Goal: Complete application form: Complete application form

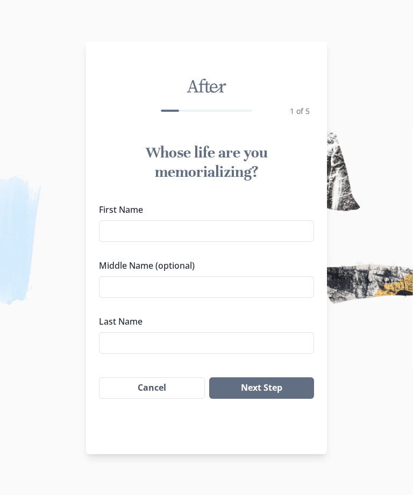
click at [163, 232] on input "First Name" at bounding box center [206, 230] width 215 height 21
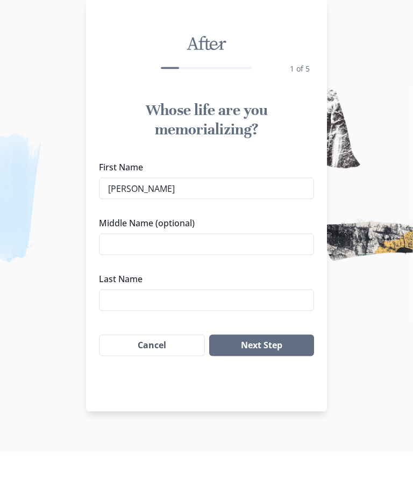
type input "[PERSON_NAME]"
click at [138, 276] on input "Middle Name (optional)" at bounding box center [206, 286] width 215 height 21
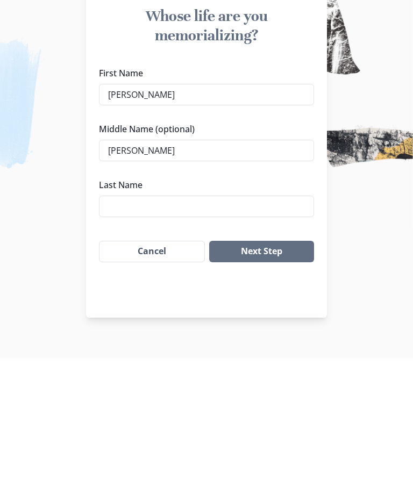
type input "[PERSON_NAME]"
click at [136, 332] on input "Last Name" at bounding box center [206, 342] width 215 height 21
type input "[PERSON_NAME]"
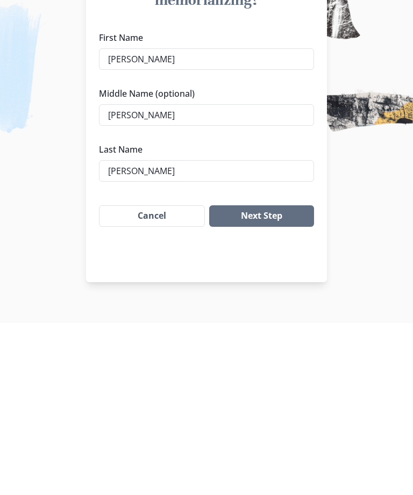
click at [266, 377] on button "Next Step" at bounding box center [261, 387] width 105 height 21
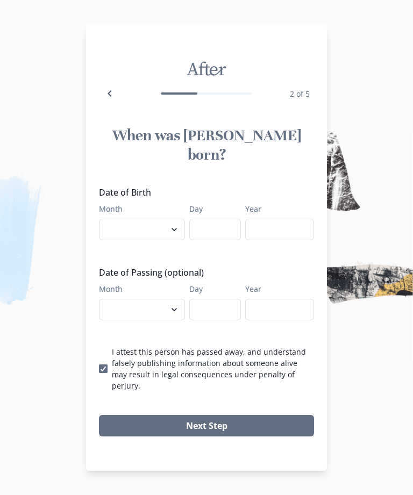
click at [170, 233] on select "January February March April May June July August September October November De…" at bounding box center [142, 229] width 86 height 21
select select "7"
click at [217, 231] on input "Day" at bounding box center [215, 229] width 52 height 21
type input "02"
click at [270, 228] on input "Year" at bounding box center [279, 229] width 69 height 21
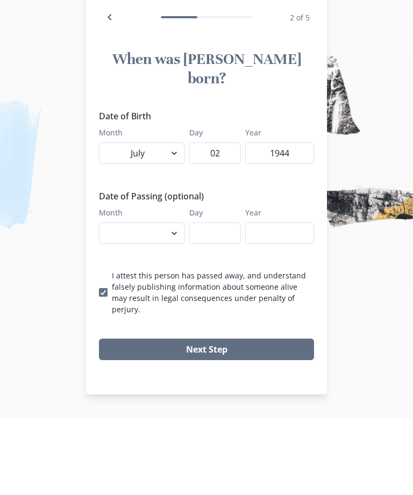
type input "1944"
click at [175, 299] on select "January February March April May June July August September October November De…" at bounding box center [142, 309] width 86 height 21
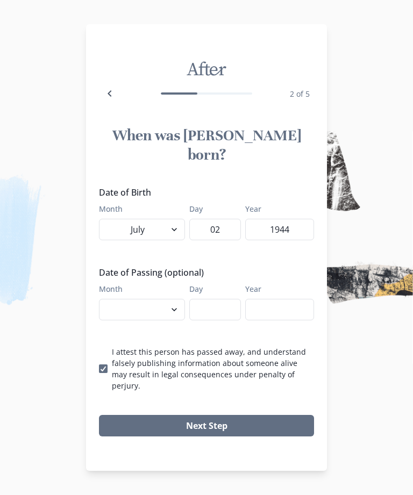
select select "8"
click at [222, 312] on input "Day" at bounding box center [215, 309] width 52 height 21
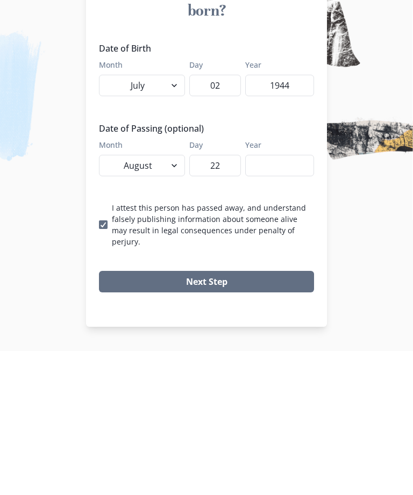
type input "22"
click at [272, 299] on input "Year" at bounding box center [279, 309] width 69 height 21
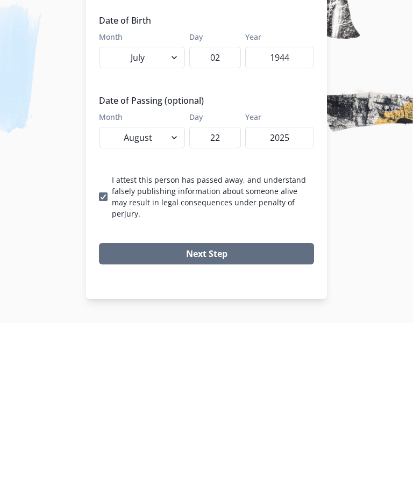
type input "2025"
click at [232, 415] on button "Next Step" at bounding box center [206, 425] width 215 height 21
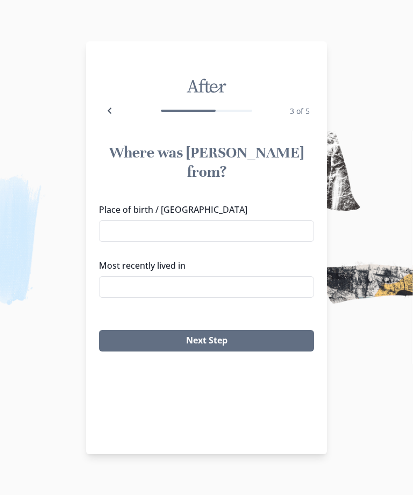
click at [142, 221] on input "Place of birth / [GEOGRAPHIC_DATA]" at bounding box center [206, 230] width 215 height 21
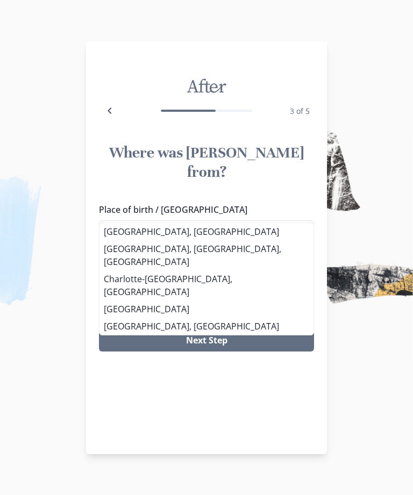
click at [138, 236] on li "[GEOGRAPHIC_DATA], [GEOGRAPHIC_DATA]" at bounding box center [206, 231] width 214 height 17
type input "[GEOGRAPHIC_DATA], [GEOGRAPHIC_DATA]"
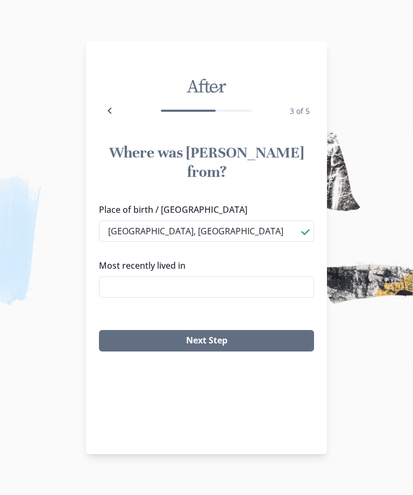
click at [127, 276] on input "Most recently lived in" at bounding box center [206, 286] width 215 height 21
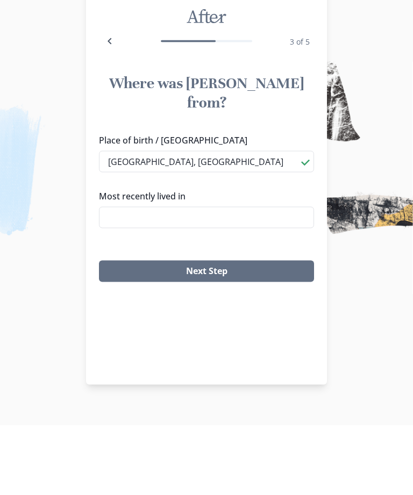
click at [222, 330] on button "Next Step" at bounding box center [206, 340] width 215 height 21
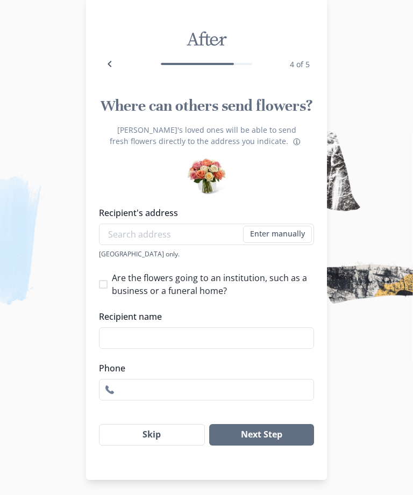
scroll to position [23, 0]
click at [256, 437] on button "Next Step" at bounding box center [261, 434] width 105 height 21
click at [273, 288] on span "Are the flowers going to an institution, such as a business or a funeral home?" at bounding box center [213, 285] width 202 height 26
click at [99, 285] on input "Are the flowers going to an institution, such as a business or a funeral home?" at bounding box center [98, 284] width 1 height 1
checkbox input "true"
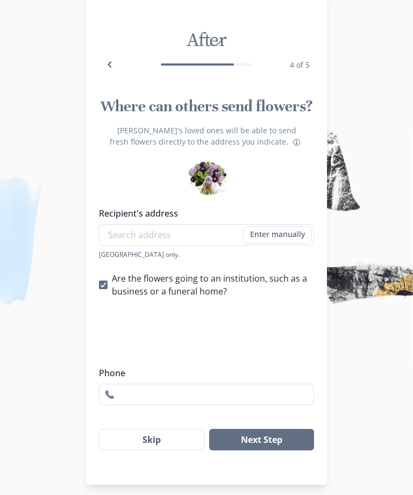
scroll to position [17, 0]
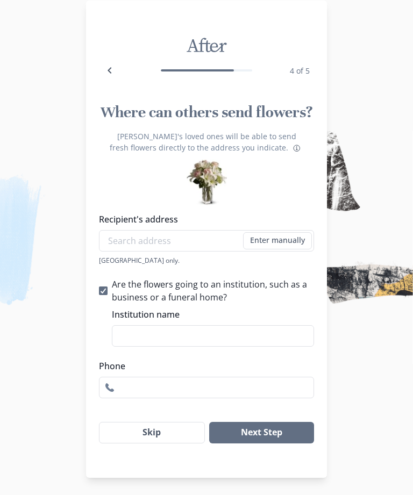
click at [395, 204] on img at bounding box center [206, 247] width 413 height 495
click at [155, 436] on button "Skip" at bounding box center [152, 432] width 106 height 21
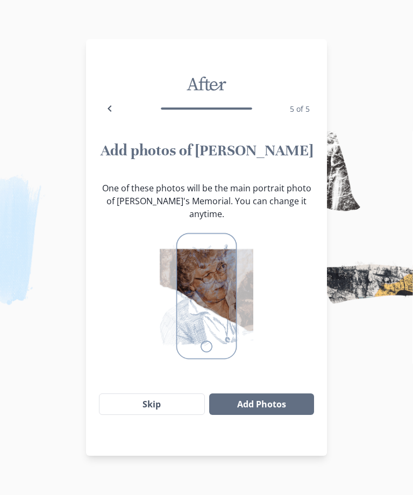
click at [156, 395] on button "Skip" at bounding box center [152, 403] width 106 height 21
click at [153, 399] on button "Skip" at bounding box center [152, 403] width 106 height 21
click at [153, 402] on button "Skip" at bounding box center [152, 403] width 106 height 21
click at [162, 398] on button "Skip" at bounding box center [152, 403] width 106 height 21
click at [157, 396] on button "Skip" at bounding box center [152, 403] width 106 height 21
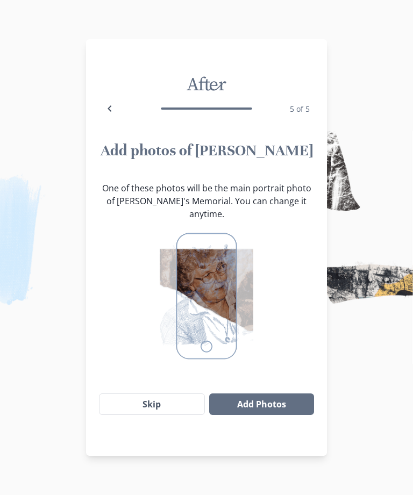
click at [113, 113] on icon "Back" at bounding box center [109, 108] width 13 height 13
